Goal: Check status: Check status

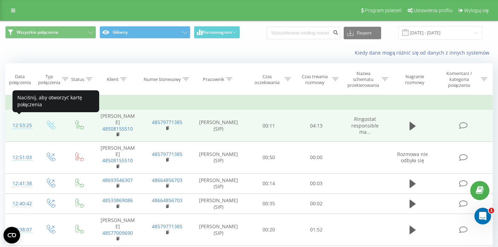
click at [26, 123] on div "12:53:25" at bounding box center [20, 126] width 16 height 14
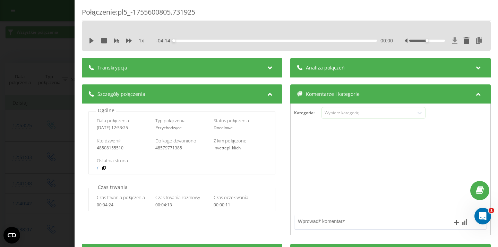
click at [456, 41] on icon at bounding box center [455, 40] width 6 height 7
